Goal: Book appointment/travel/reservation

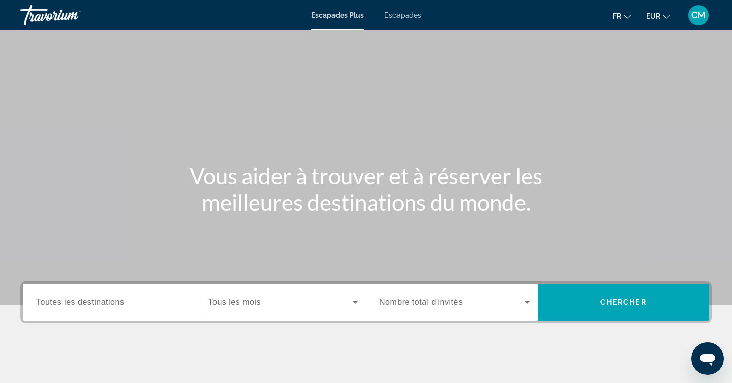
click at [390, 16] on font "Escapades" at bounding box center [402, 15] width 37 height 8
click at [100, 309] on div "Search widget" at bounding box center [111, 302] width 151 height 29
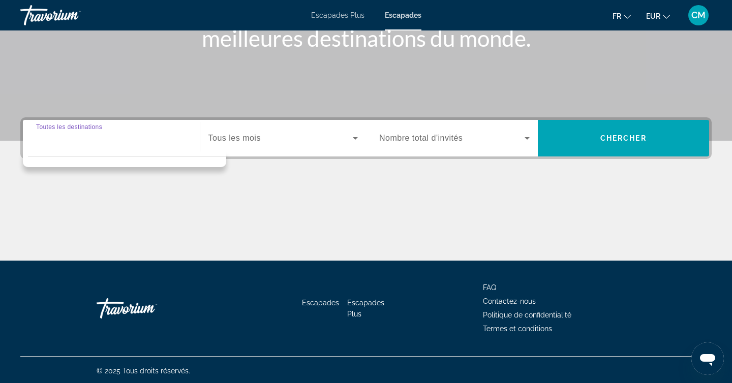
scroll to position [166, 0]
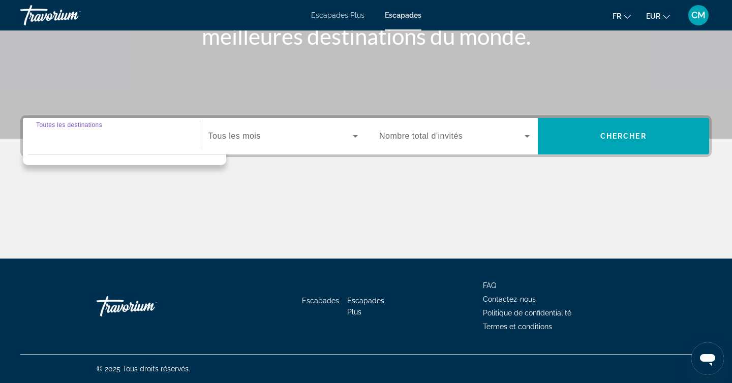
click at [77, 143] on div "Search widget" at bounding box center [111, 136] width 151 height 29
click at [99, 200] on div "Contenu principal" at bounding box center [366, 221] width 692 height 76
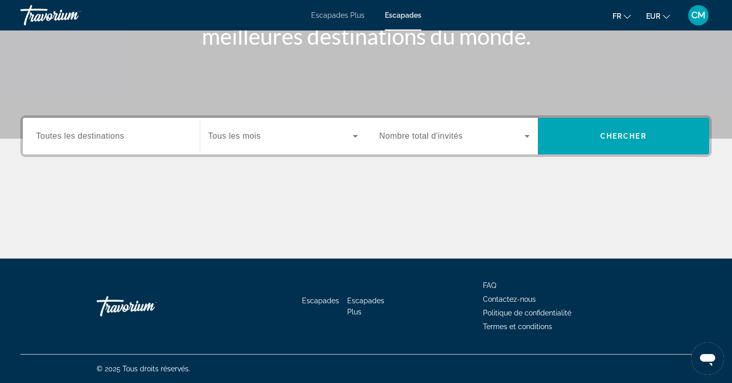
click at [90, 132] on span "Toutes les destinations" at bounding box center [80, 136] width 88 height 9
click at [90, 132] on input "Destination Toutes les destinations" at bounding box center [111, 137] width 151 height 12
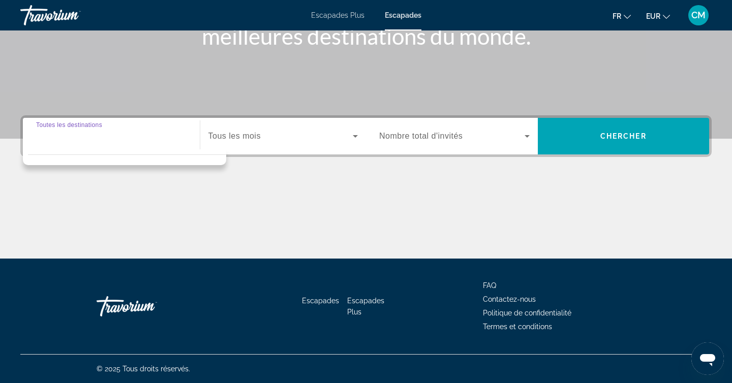
click at [309, 214] on div "Contenu principal" at bounding box center [366, 221] width 692 height 76
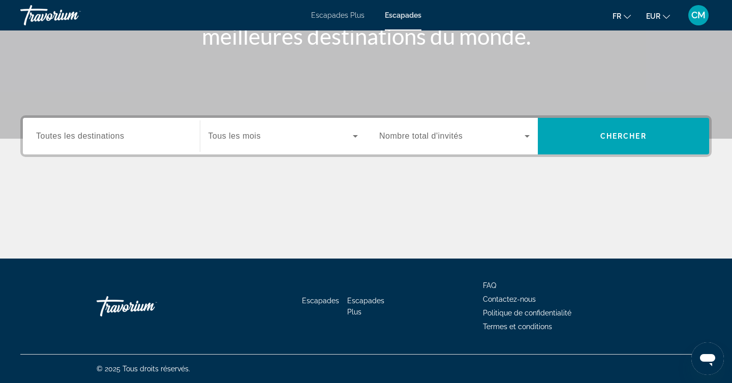
click at [301, 143] on div "Search widget" at bounding box center [284, 136] width 150 height 28
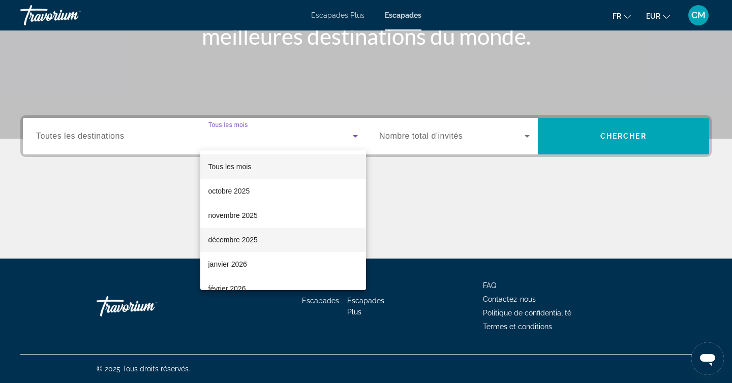
click at [253, 246] on mat-option "décembre 2025" at bounding box center [283, 240] width 166 height 24
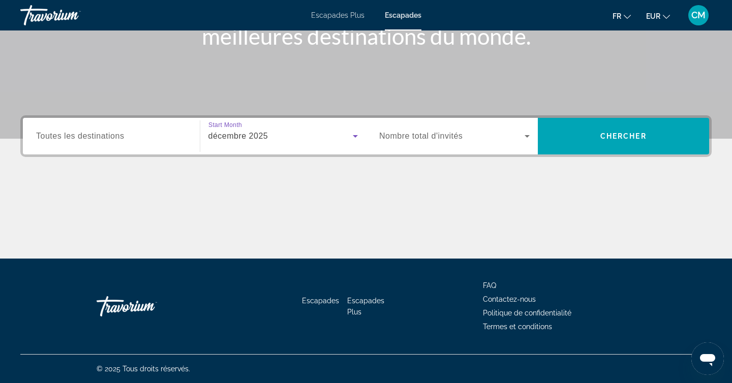
click at [486, 144] on div "Search widget" at bounding box center [454, 136] width 151 height 28
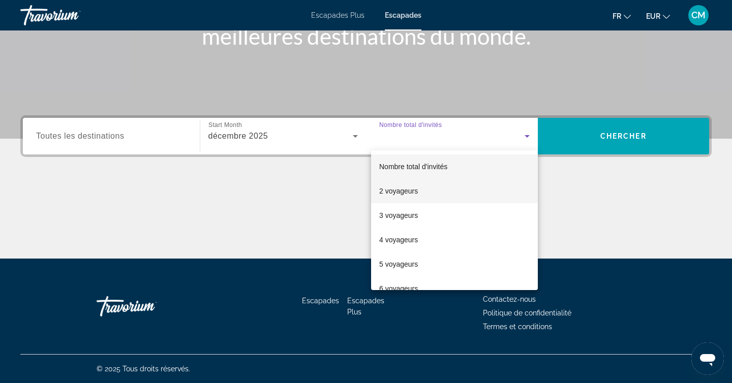
click at [464, 193] on mat-option "2 voyageurs" at bounding box center [454, 191] width 167 height 24
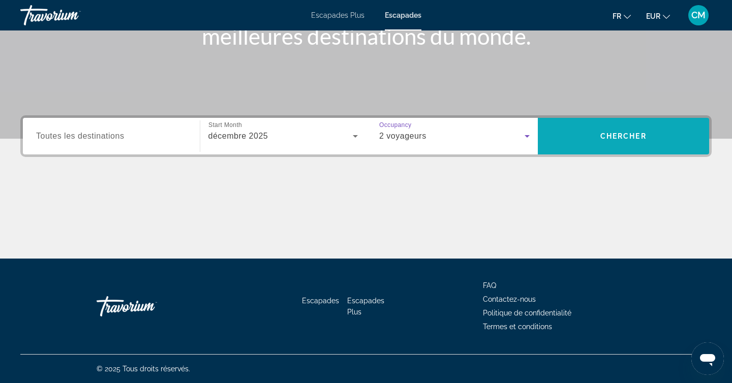
click at [597, 144] on span "Search" at bounding box center [624, 136] width 172 height 24
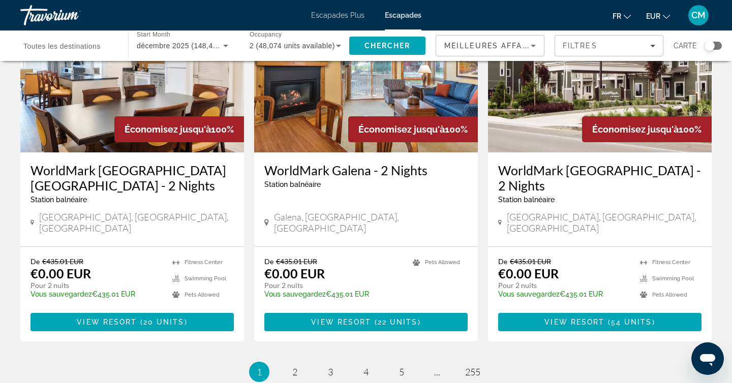
scroll to position [1323, 0]
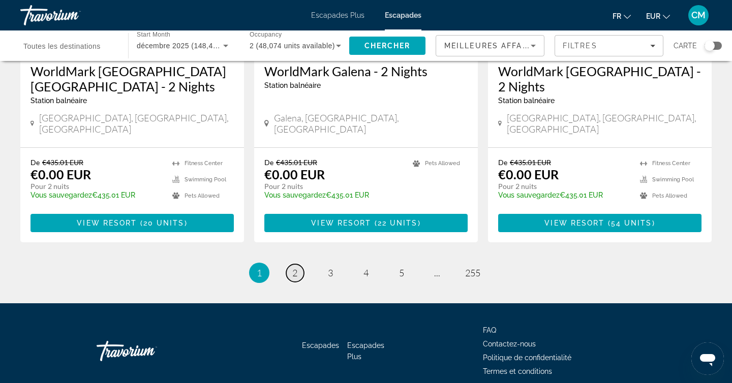
click at [293, 267] on span "2" at bounding box center [294, 272] width 5 height 11
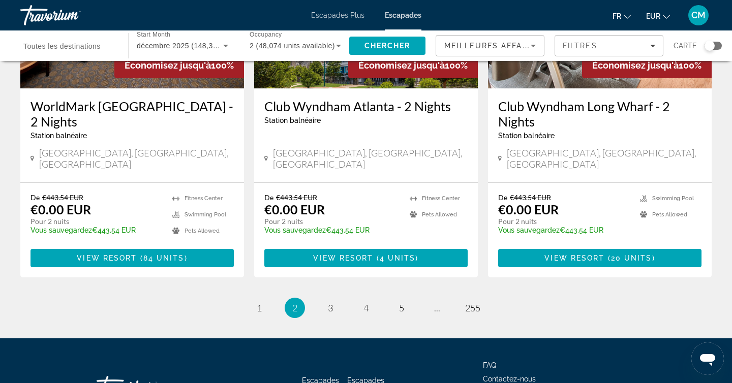
scroll to position [1306, 0]
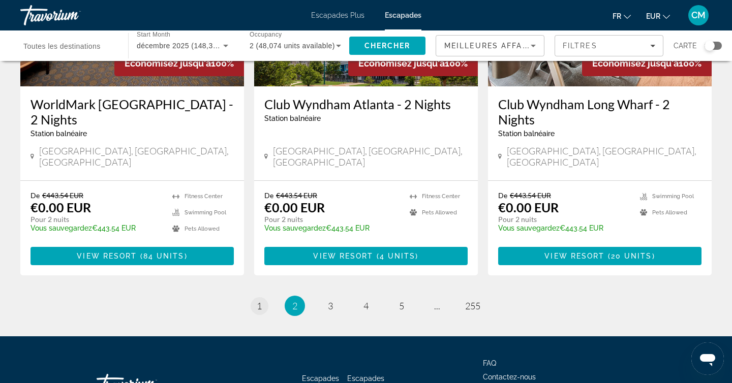
click at [259, 301] on span "1" at bounding box center [259, 306] width 5 height 11
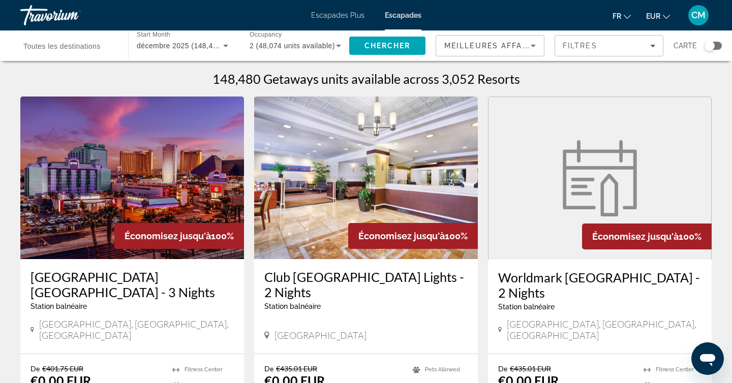
click at [182, 177] on img "Contenu principal" at bounding box center [132, 178] width 224 height 163
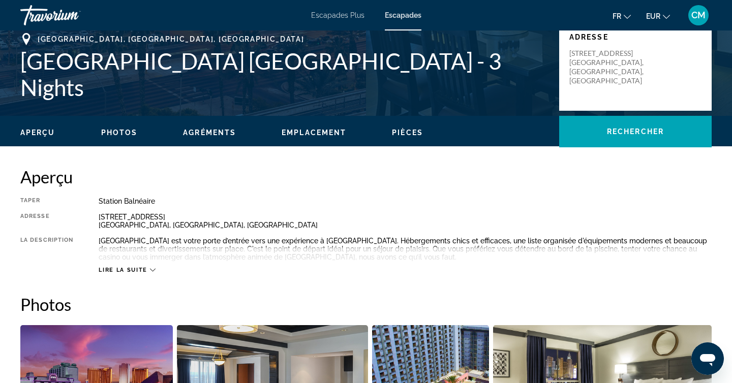
scroll to position [223, 0]
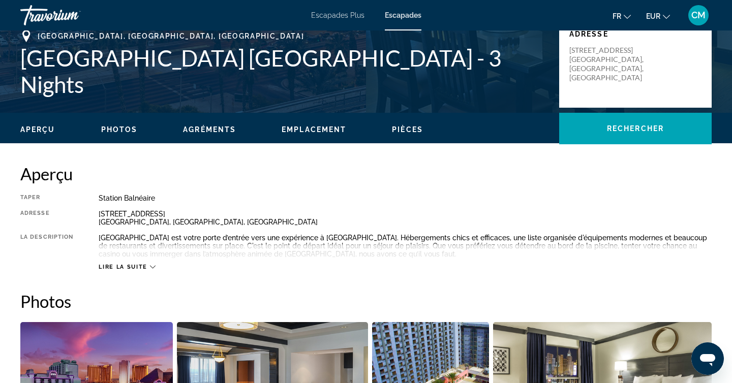
click at [138, 268] on span "Lire la suite" at bounding box center [123, 267] width 48 height 7
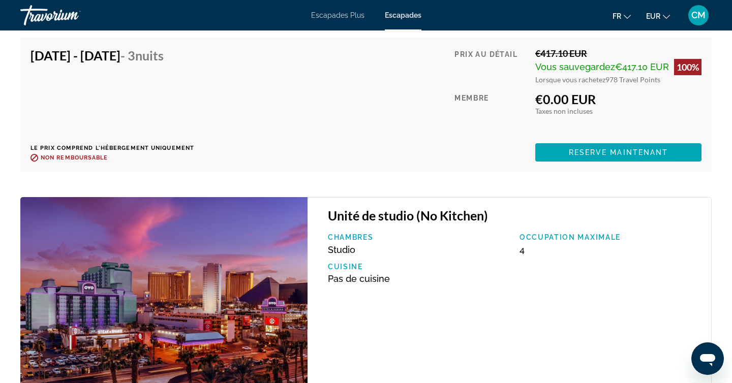
scroll to position [4214, 0]
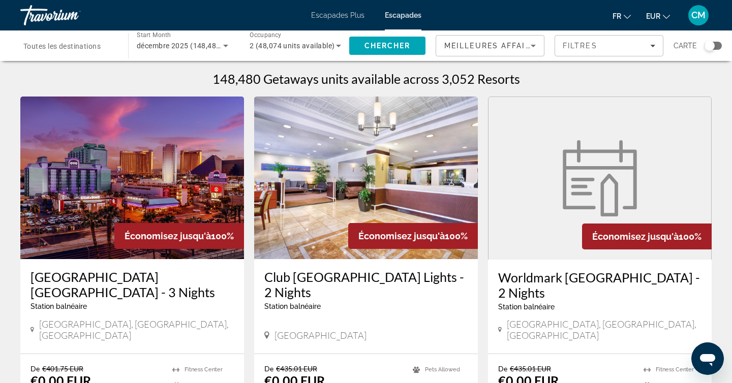
click at [353, 170] on img "Contenu principal" at bounding box center [366, 178] width 224 height 163
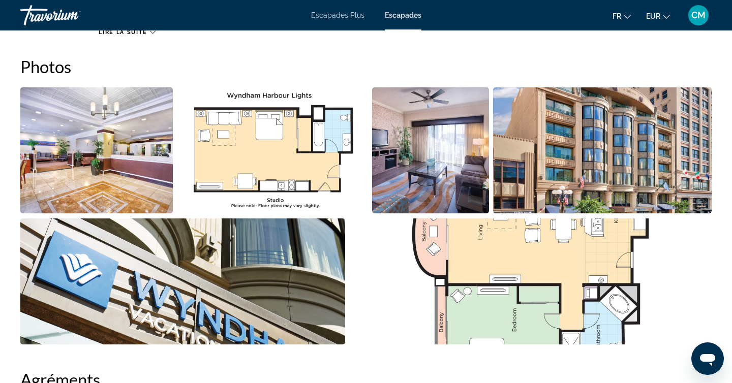
scroll to position [432, 0]
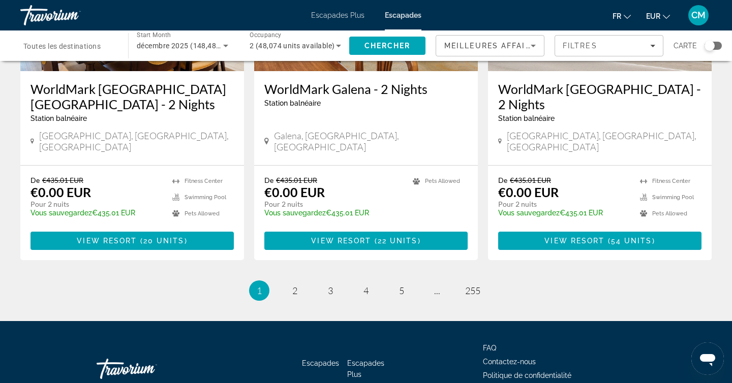
scroll to position [1323, 0]
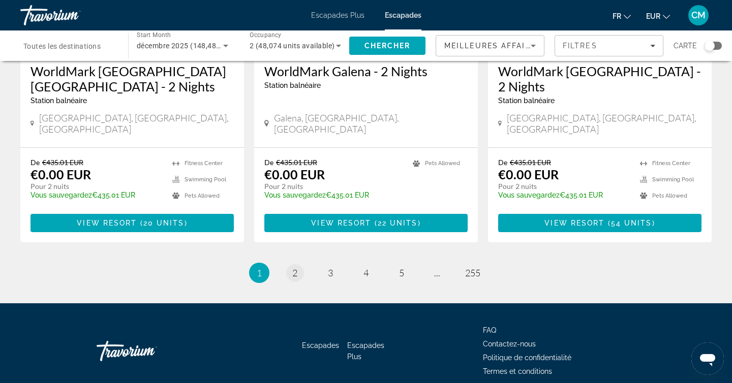
click at [291, 264] on link "page 2" at bounding box center [295, 273] width 18 height 18
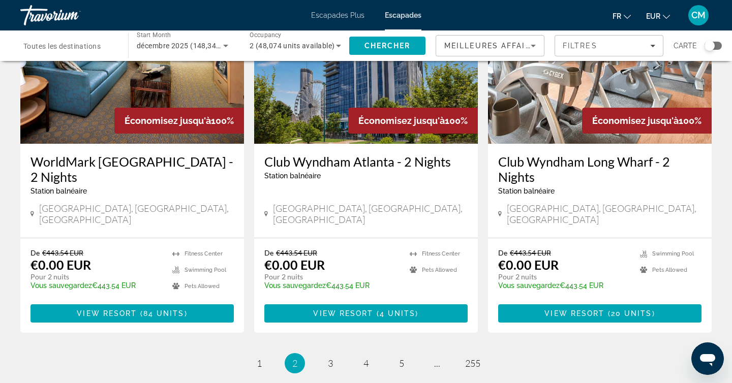
scroll to position [1324, 0]
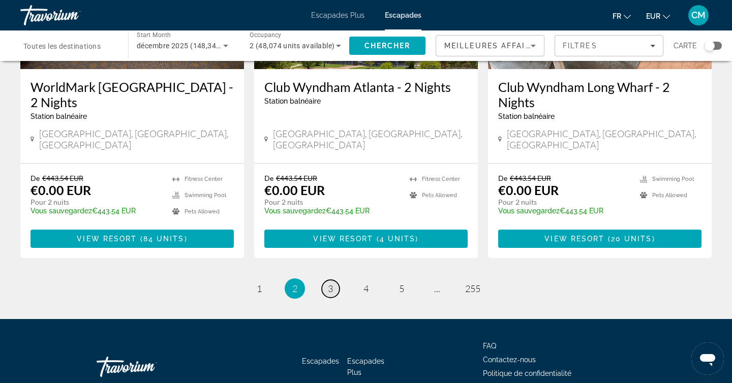
click at [333, 283] on span "3" at bounding box center [330, 288] width 5 height 11
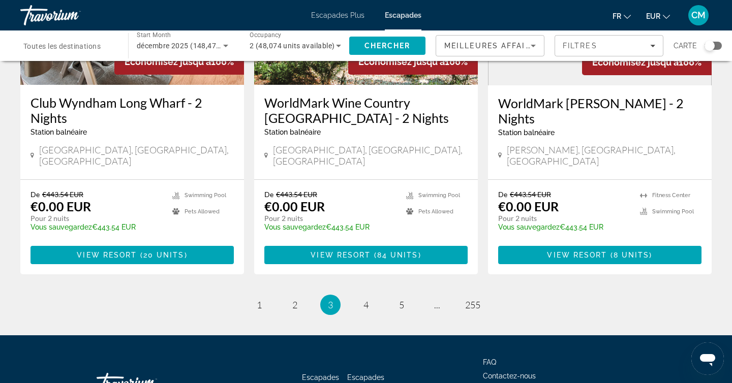
scroll to position [1297, 0]
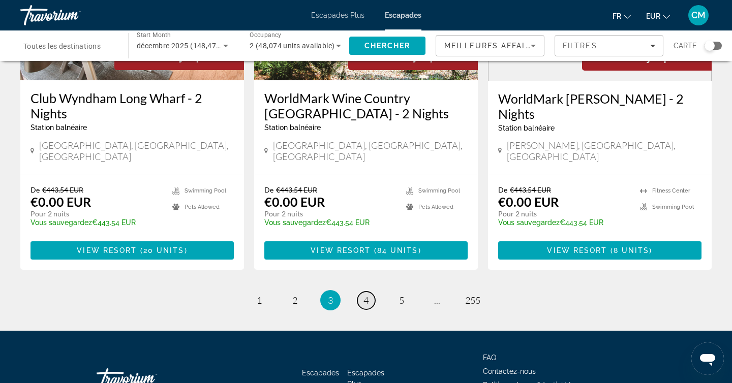
click at [363, 292] on link "page 4" at bounding box center [367, 301] width 18 height 18
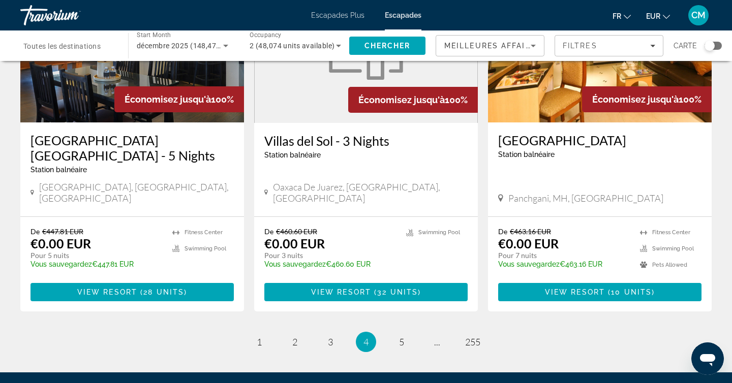
scroll to position [1293, 0]
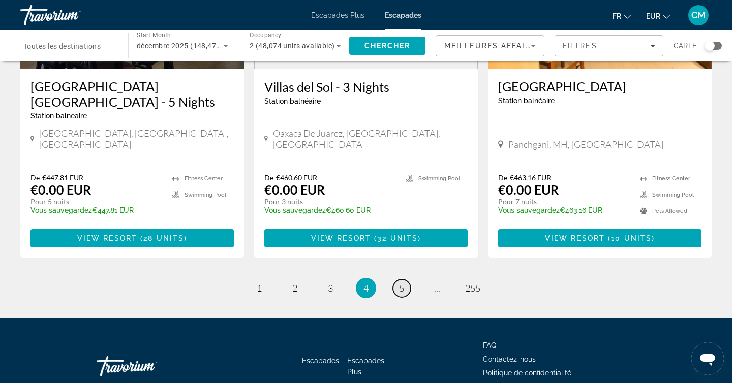
click at [406, 280] on link "page 5" at bounding box center [402, 289] width 18 height 18
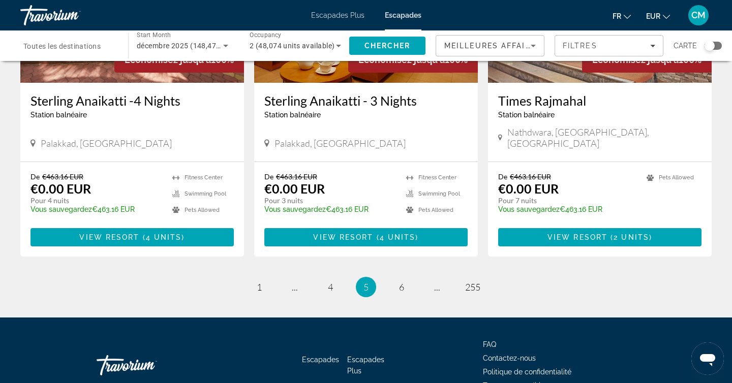
scroll to position [1262, 0]
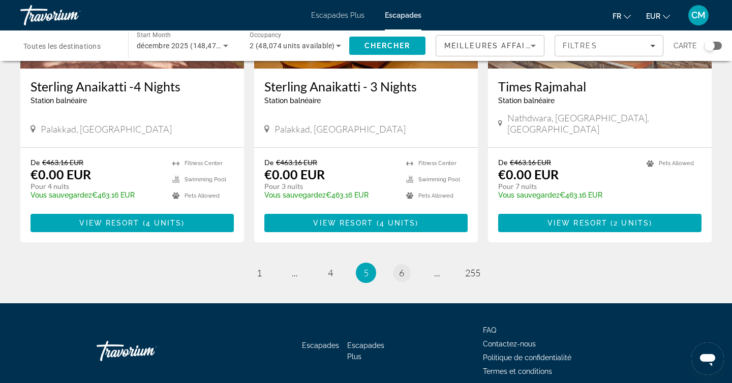
click at [403, 264] on link "page 6" at bounding box center [402, 273] width 18 height 18
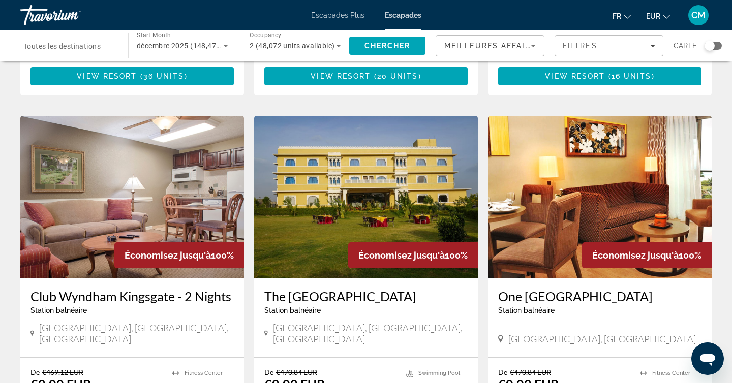
scroll to position [1277, 0]
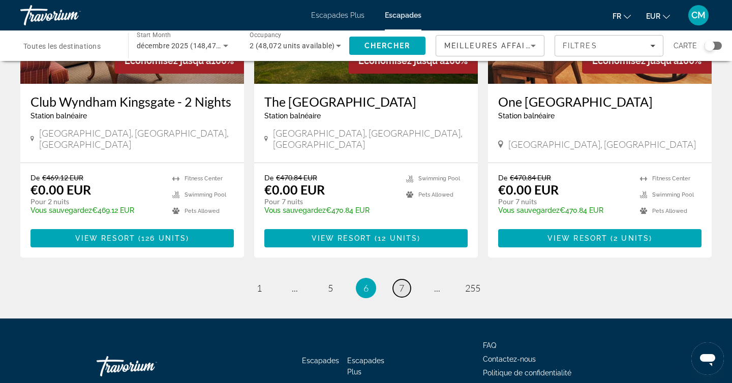
click at [402, 283] on span "7" at bounding box center [401, 288] width 5 height 11
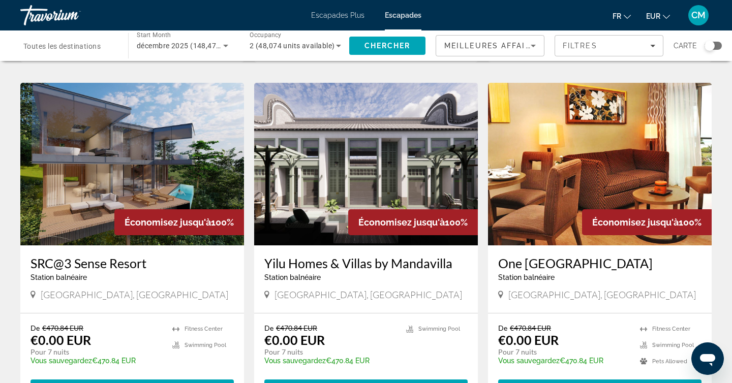
scroll to position [388, 0]
